Goal: Information Seeking & Learning: Learn about a topic

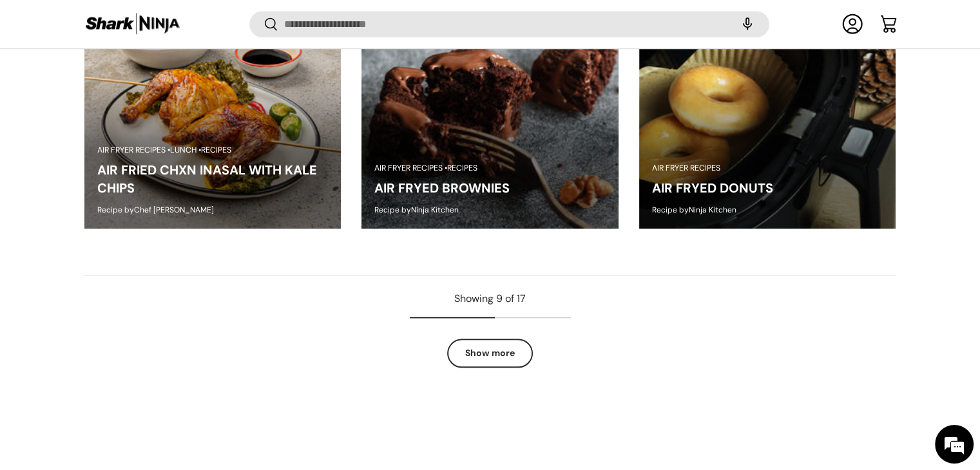
scroll to position [1352, 0]
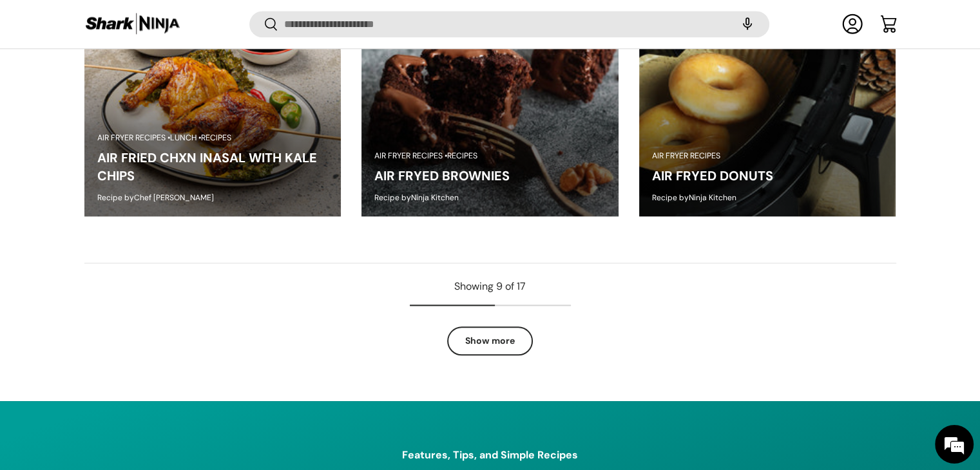
click at [480, 333] on link "Show more" at bounding box center [490, 341] width 86 height 29
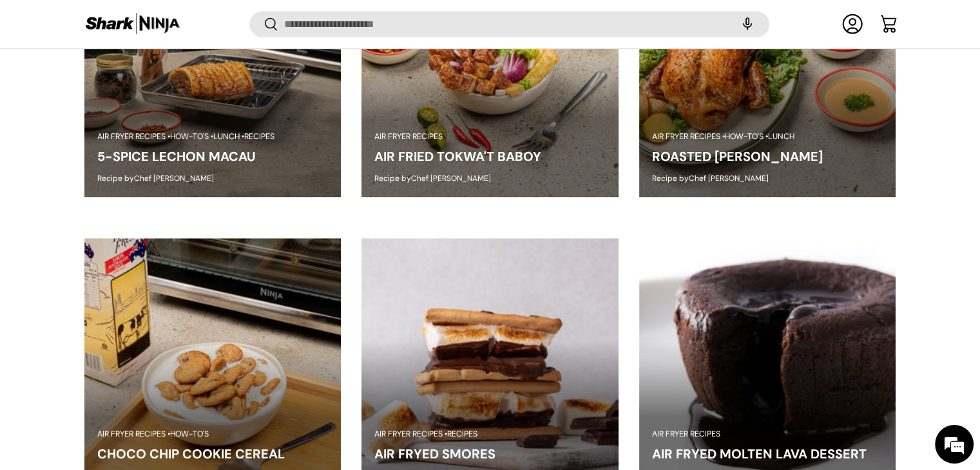
scroll to position [778, 0]
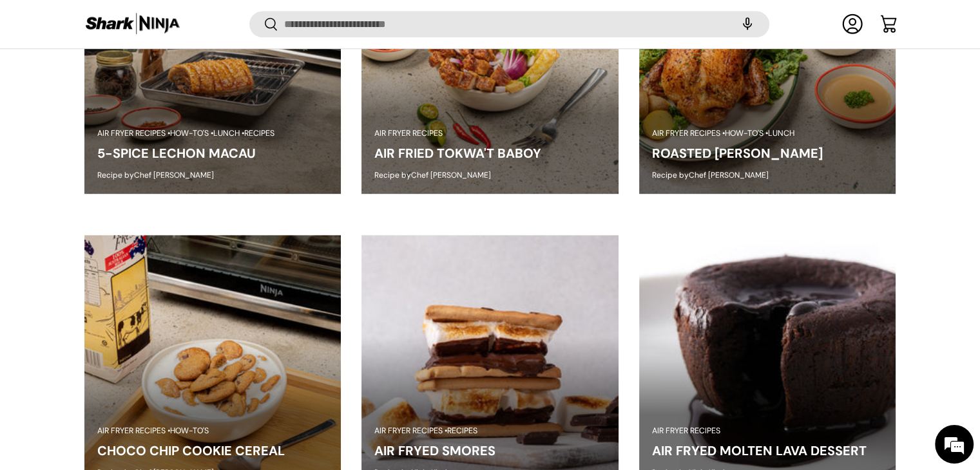
click at [758, 145] on link "ROASTED [PERSON_NAME]" at bounding box center [737, 153] width 171 height 17
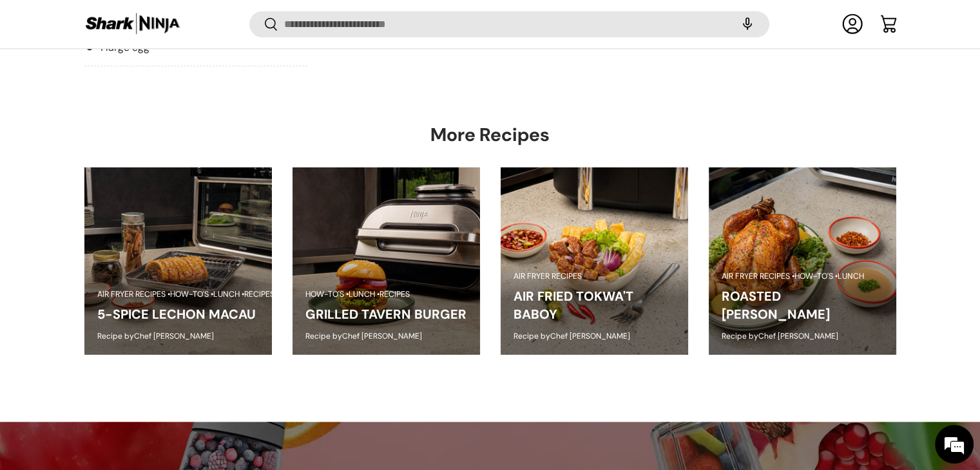
scroll to position [742, 0]
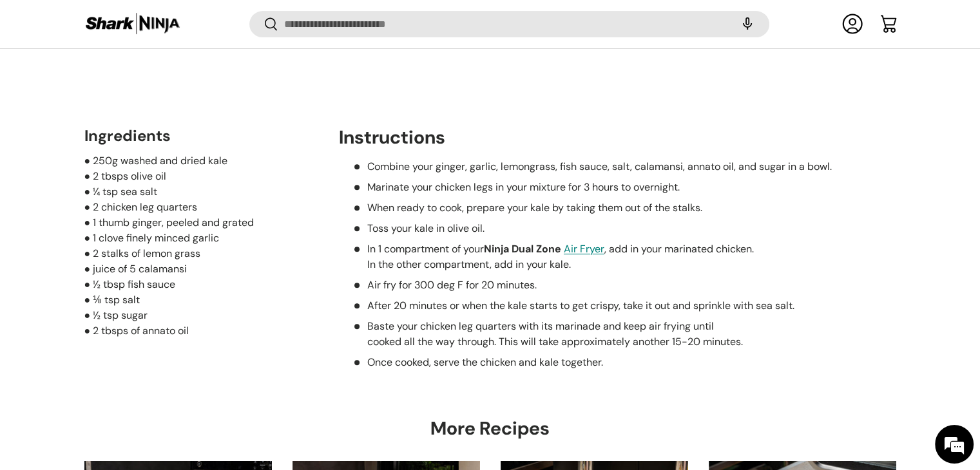
scroll to position [486, 0]
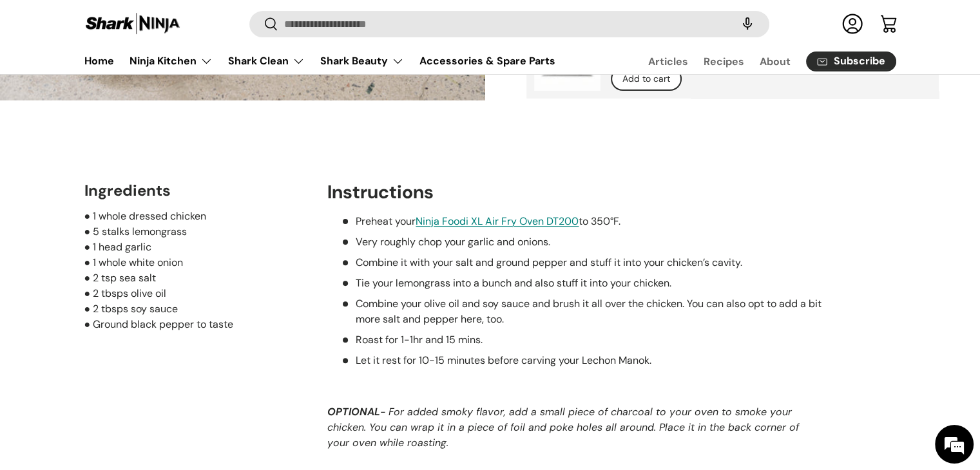
scroll to position [447, 0]
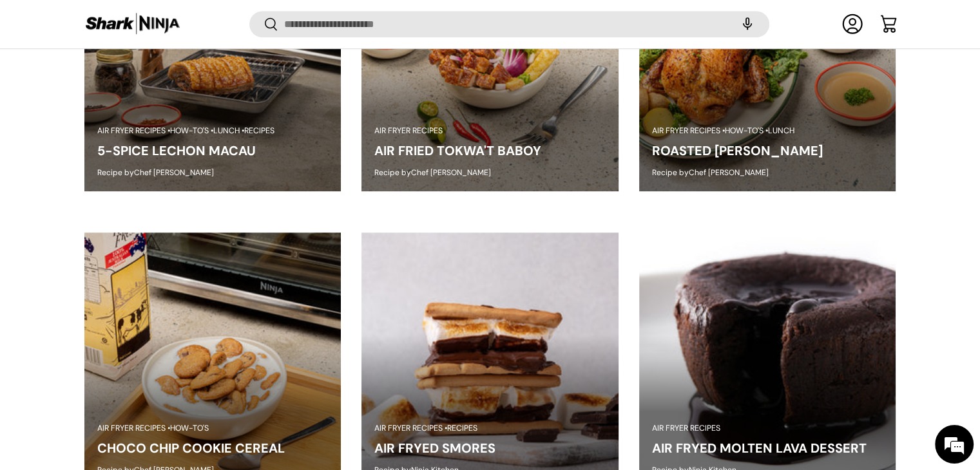
scroll to position [809, 0]
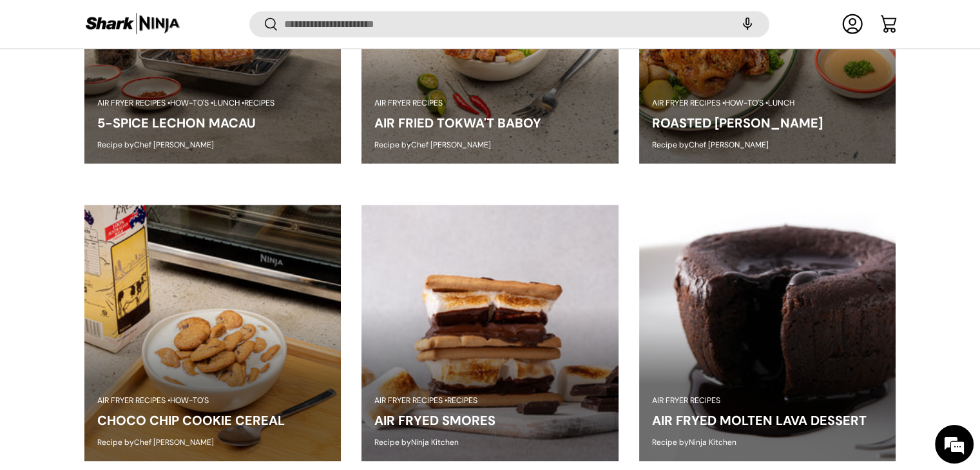
click at [519, 124] on link "AIR FRIED TOKWA'T BABOY" at bounding box center [457, 123] width 167 height 17
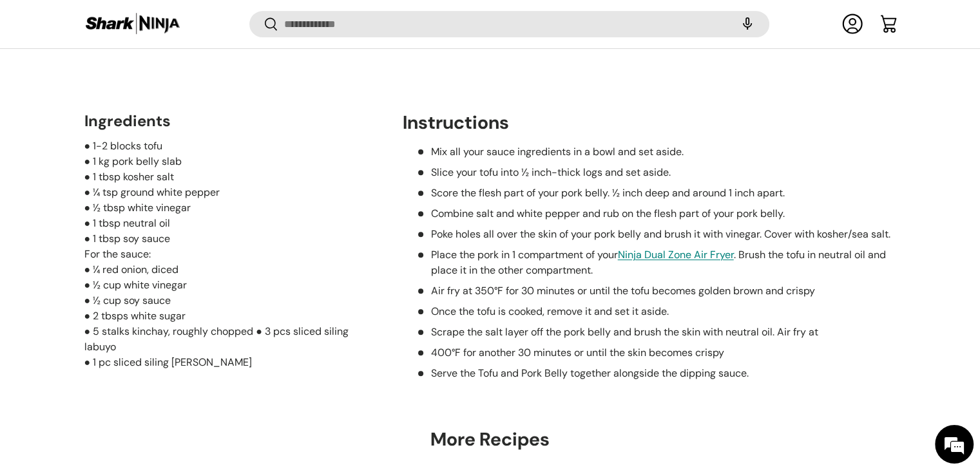
scroll to position [451, 0]
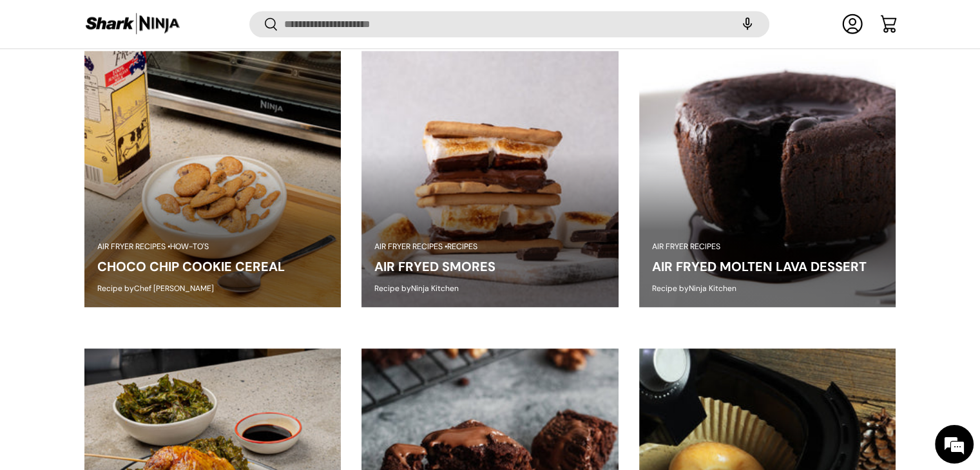
click at [745, 225] on img at bounding box center [767, 179] width 257 height 257
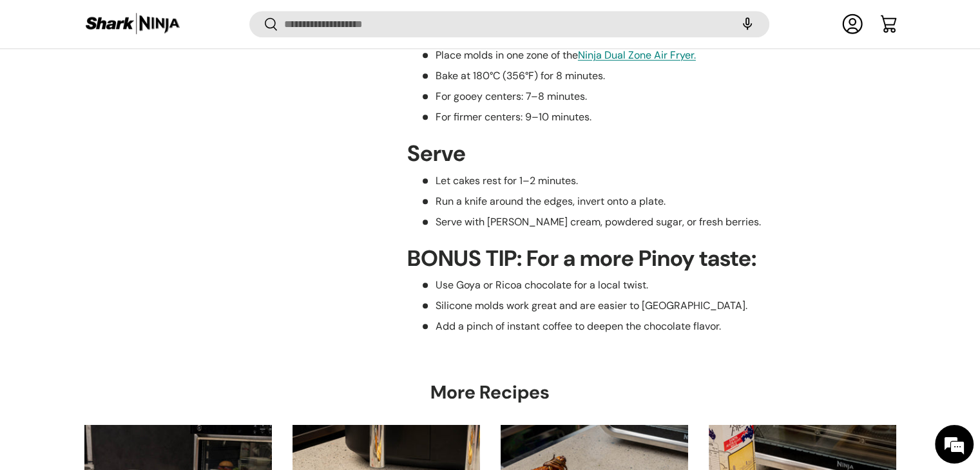
scroll to position [876, 0]
